Goal: Information Seeking & Learning: Learn about a topic

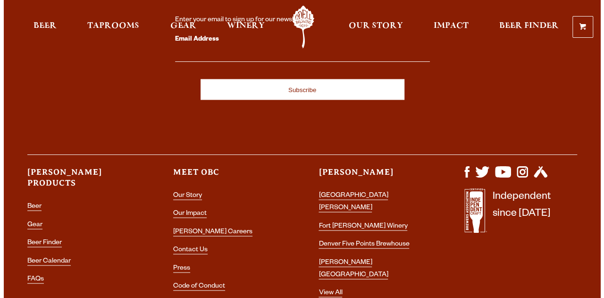
scroll to position [2649, 0]
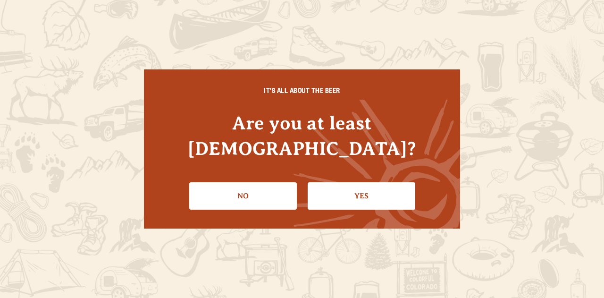
click at [378, 182] on link "Yes" at bounding box center [362, 195] width 108 height 27
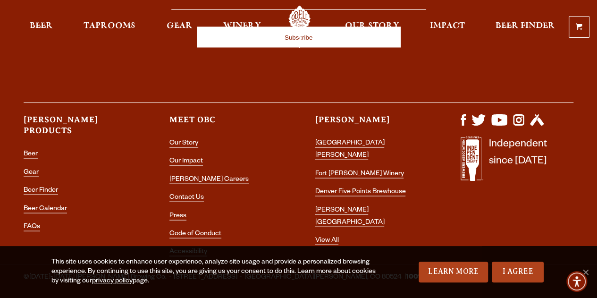
scroll to position [2695, 0]
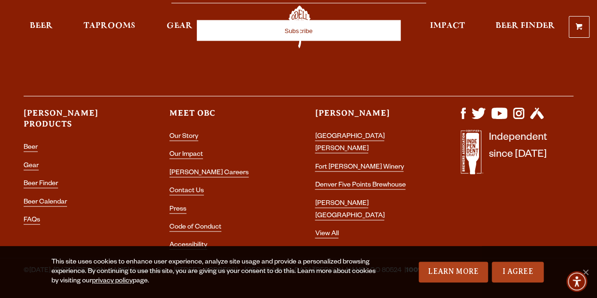
drag, startPoint x: 604, startPoint y: 262, endPoint x: 604, endPoint y: 276, distance: 13.7
click at [373, 133] on link "[GEOGRAPHIC_DATA][PERSON_NAME]" at bounding box center [349, 143] width 69 height 21
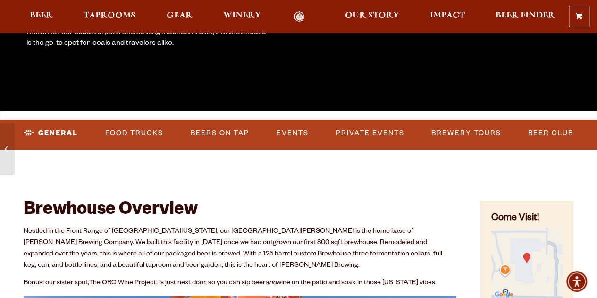
scroll to position [236, 0]
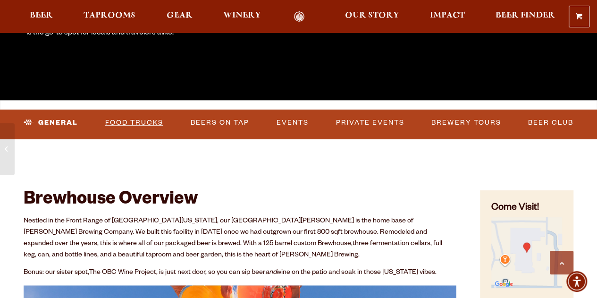
click at [155, 124] on link "Food Trucks" at bounding box center [134, 123] width 66 height 22
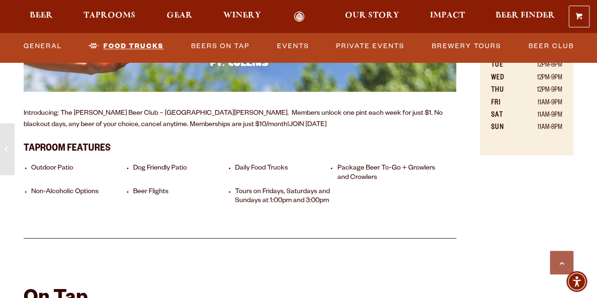
scroll to position [635, 0]
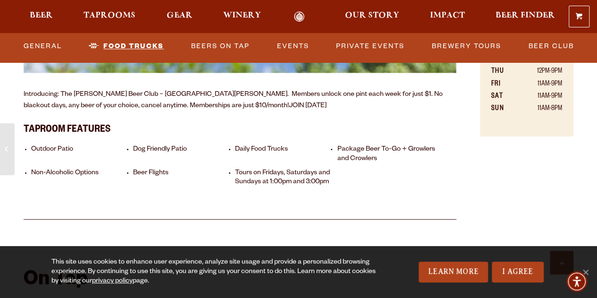
drag, startPoint x: 600, startPoint y: 32, endPoint x: 600, endPoint y: 57, distance: 25.5
click at [509, 271] on link "I Agree" at bounding box center [518, 271] width 52 height 21
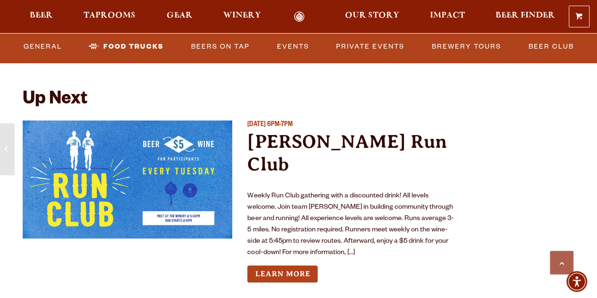
scroll to position [3418, 0]
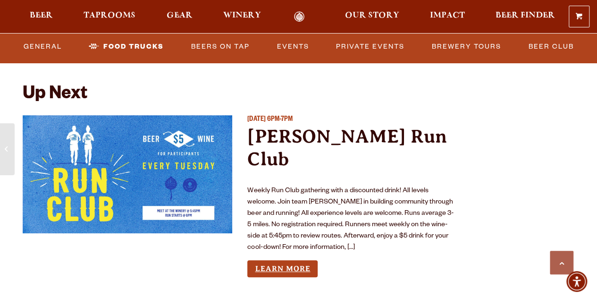
click at [283, 260] on link "Learn More" at bounding box center [282, 268] width 70 height 17
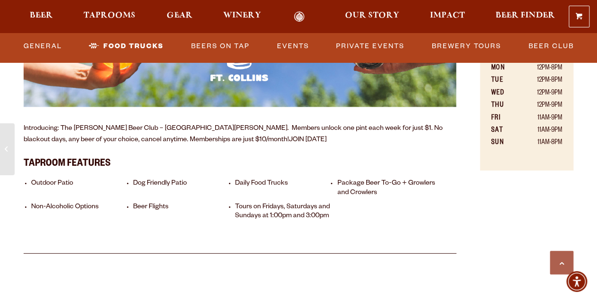
scroll to position [606, 0]
